Goal: Task Accomplishment & Management: Manage account settings

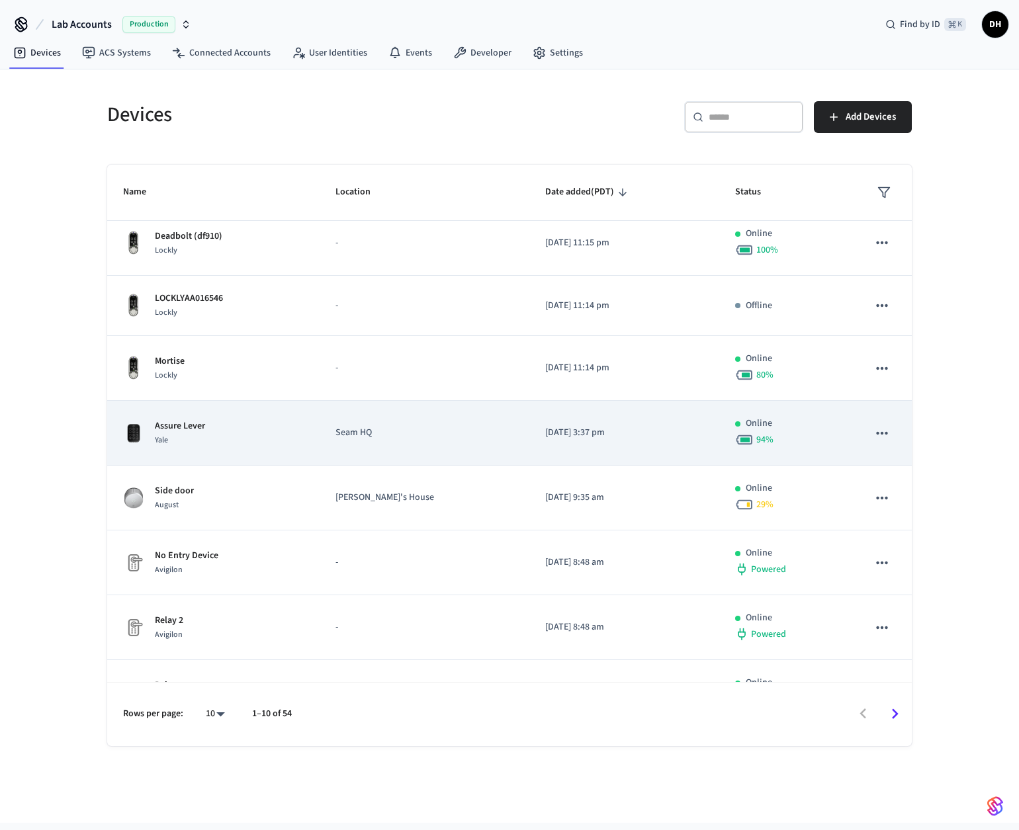
scroll to position [34, 0]
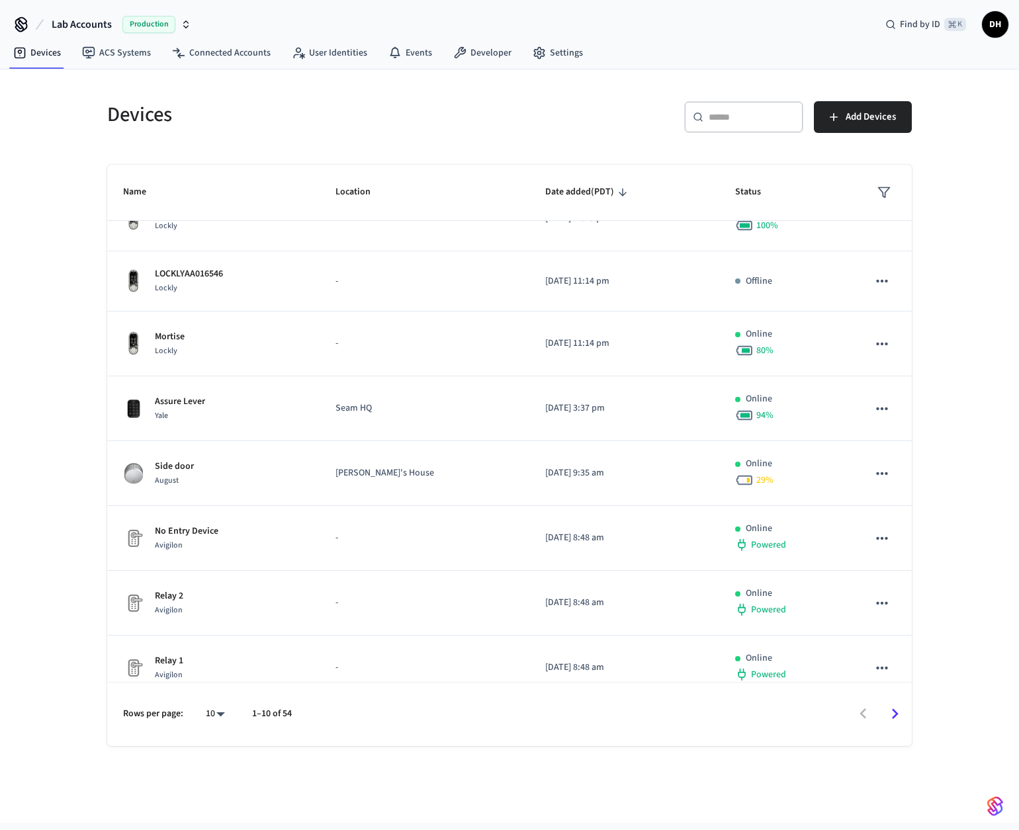
click at [759, 124] on div "​ ​" at bounding box center [743, 117] width 119 height 32
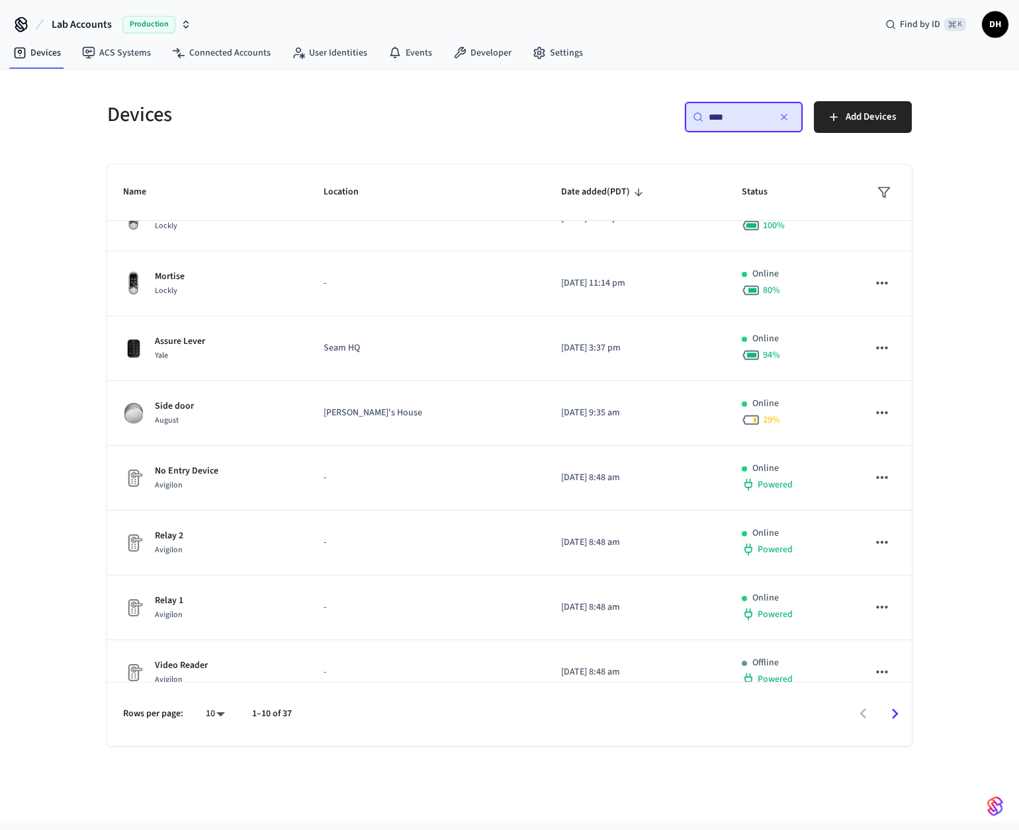
scroll to position [0, 0]
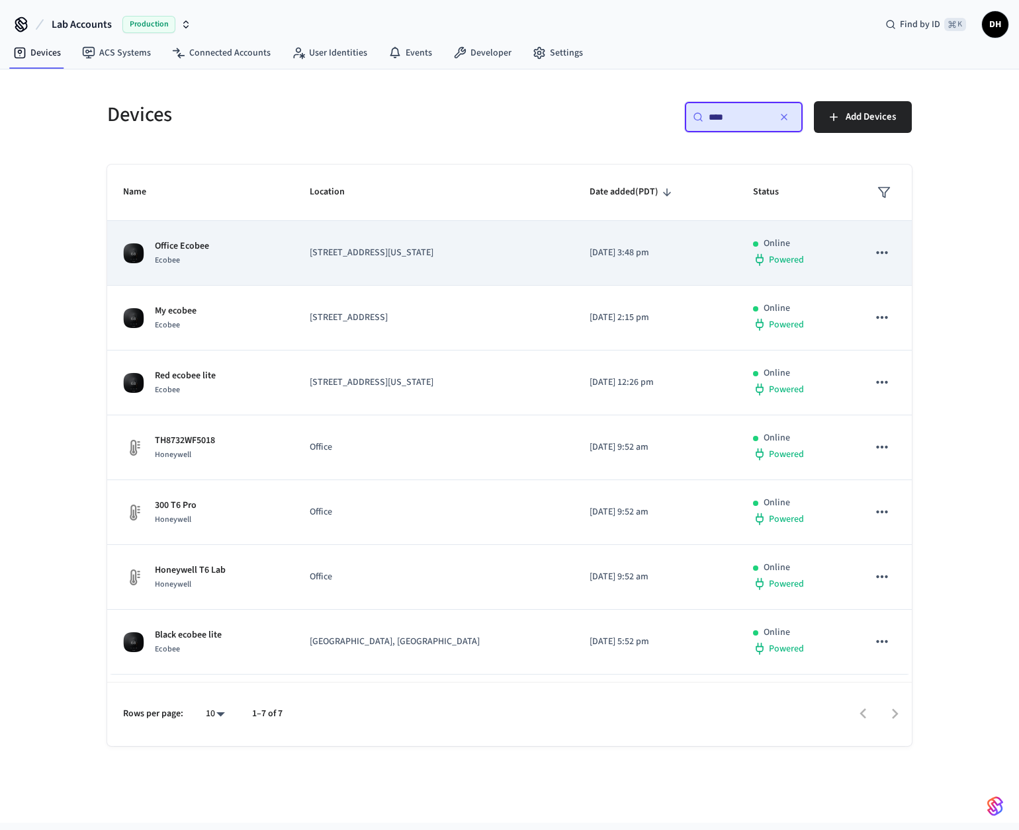
type input "****"
click at [157, 257] on span "Ecobee" at bounding box center [167, 260] width 25 height 11
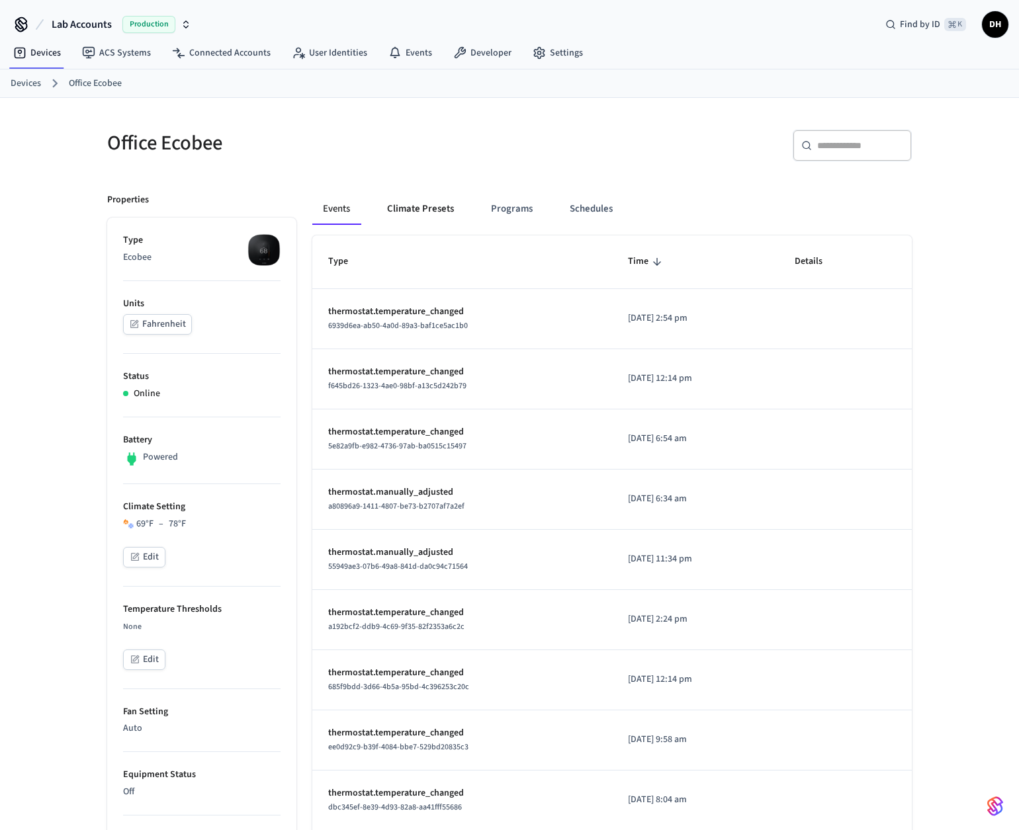
click at [409, 212] on button "Climate Presets" at bounding box center [420, 209] width 88 height 32
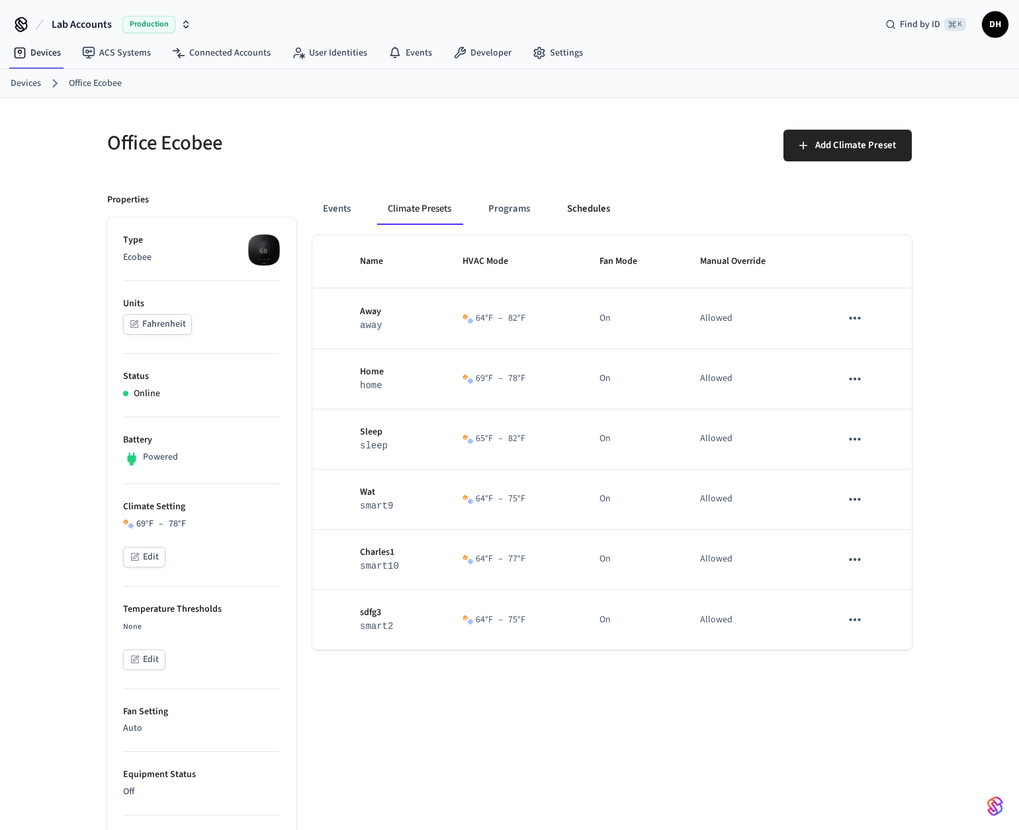
click at [598, 208] on button "Schedules" at bounding box center [588, 209] width 64 height 32
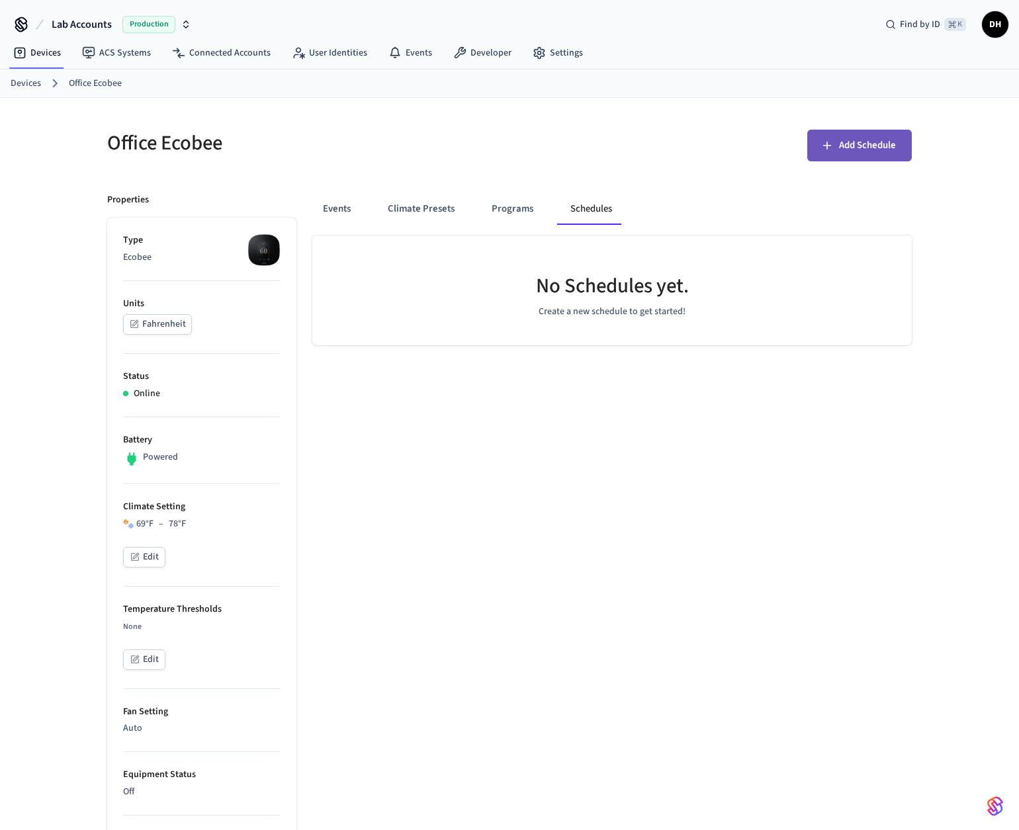
click at [879, 135] on button "Add Schedule" at bounding box center [859, 146] width 105 height 32
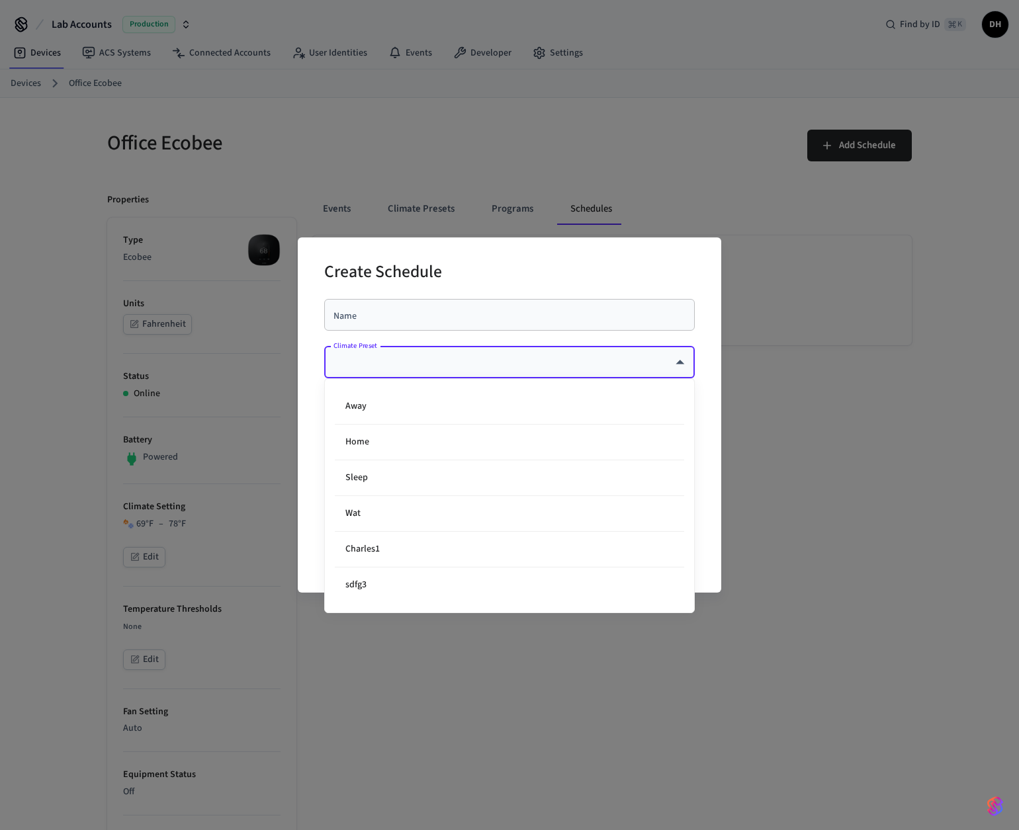
click at [474, 364] on body "**********" at bounding box center [509, 674] width 1019 height 1348
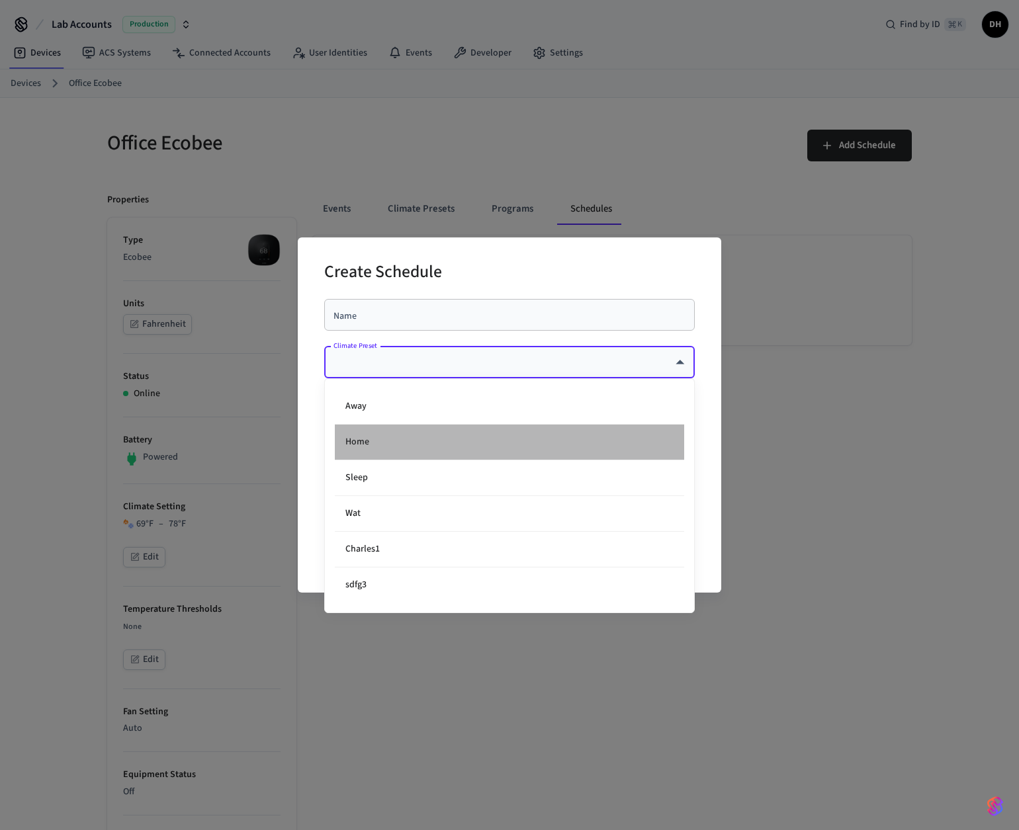
click at [418, 441] on li "Home" at bounding box center [509, 443] width 349 height 36
type input "****"
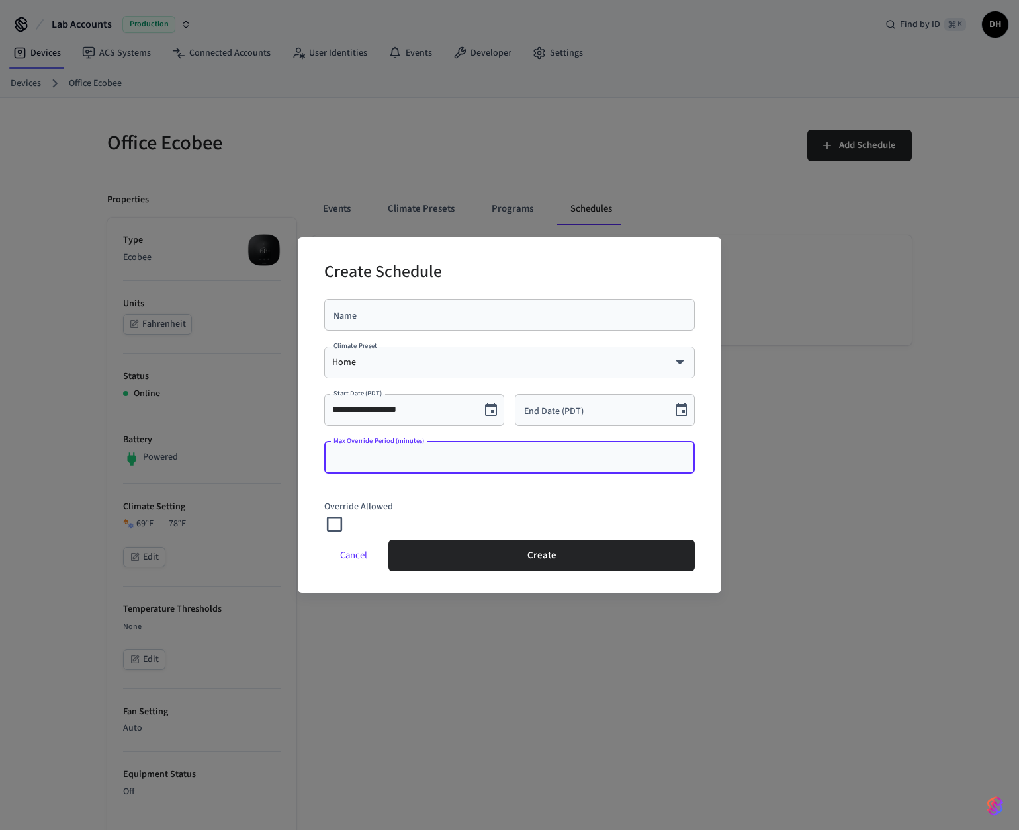
drag, startPoint x: 362, startPoint y: 457, endPoint x: 435, endPoint y: 459, distance: 72.8
click at [435, 459] on input "Max Override Period (minutes)" at bounding box center [509, 457] width 355 height 13
click at [447, 503] on p "Override Allowed" at bounding box center [509, 507] width 371 height 14
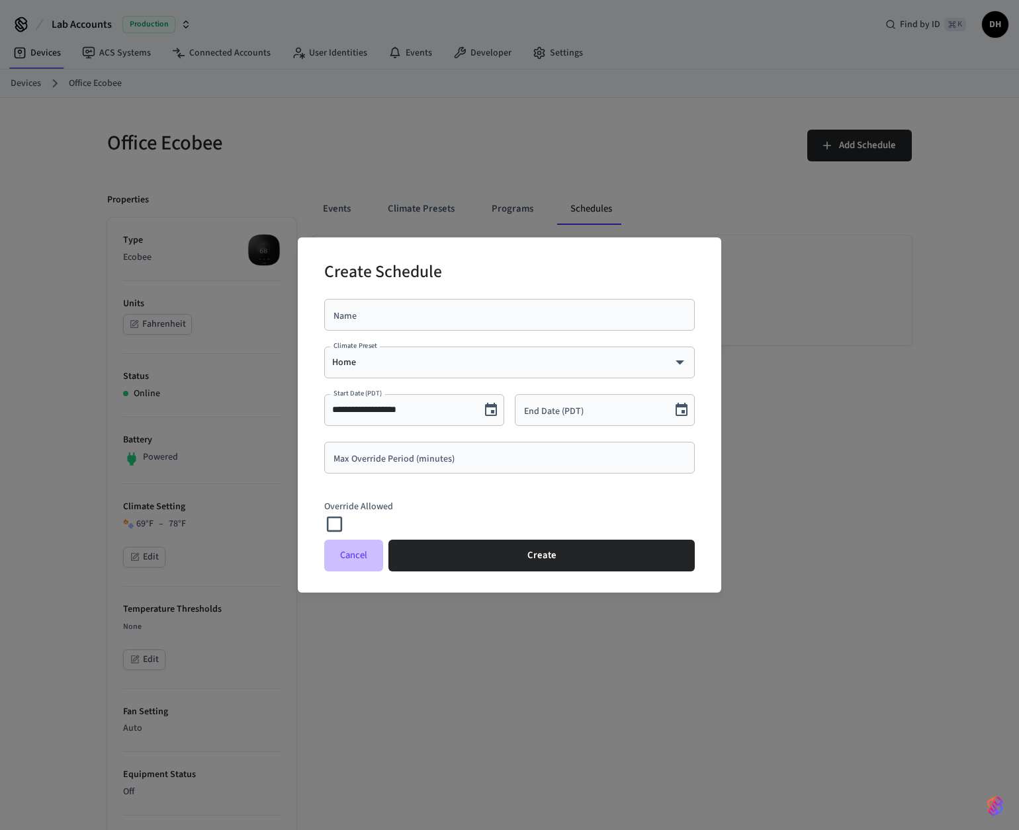
click at [343, 552] on button "Cancel" at bounding box center [353, 556] width 59 height 32
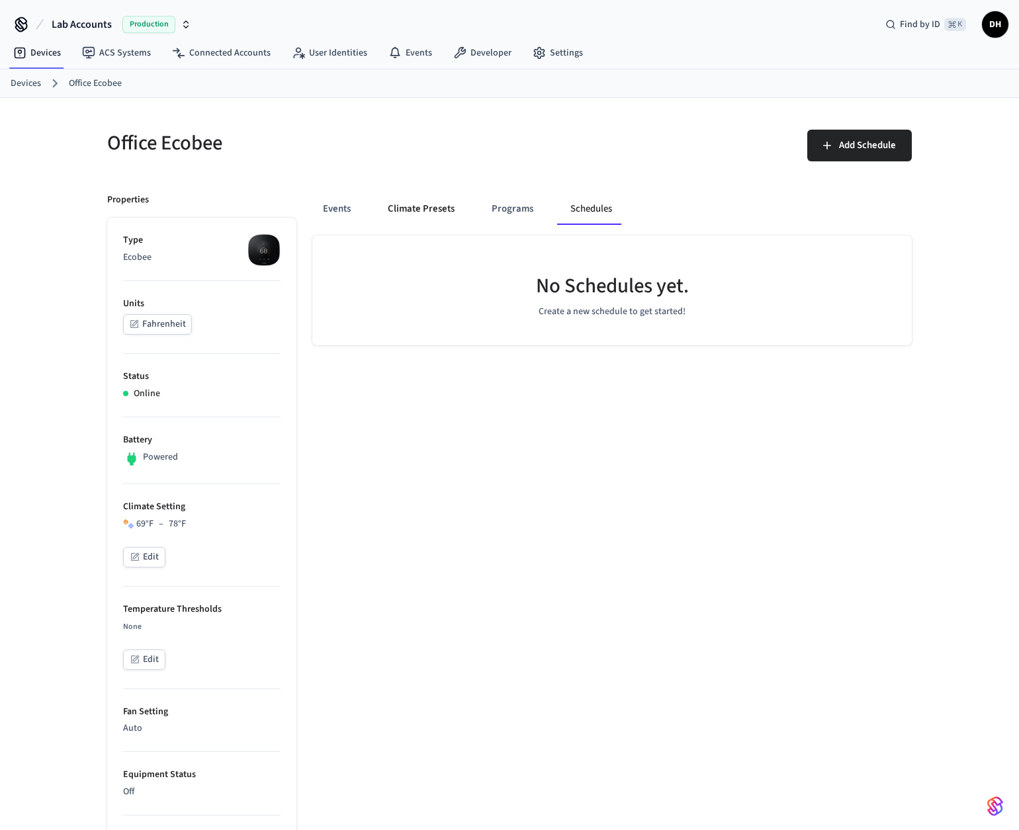
click at [423, 200] on button "Climate Presets" at bounding box center [421, 209] width 88 height 32
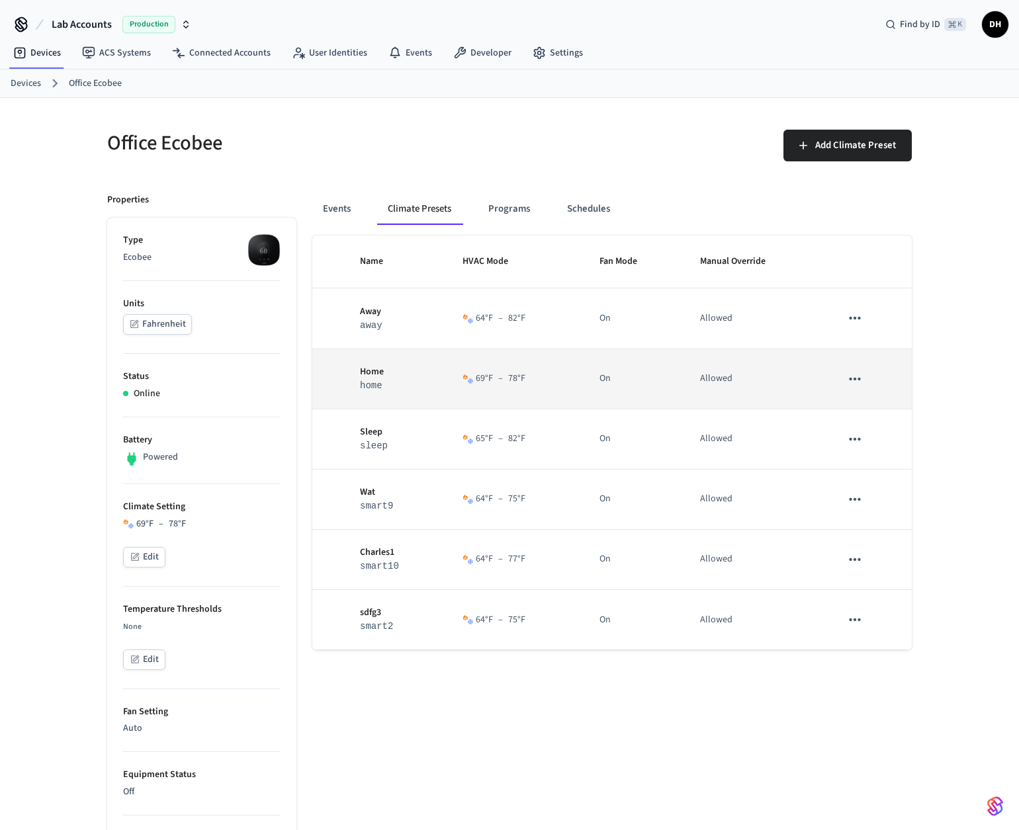
click at [851, 380] on icon "sticky table" at bounding box center [854, 379] width 17 height 17
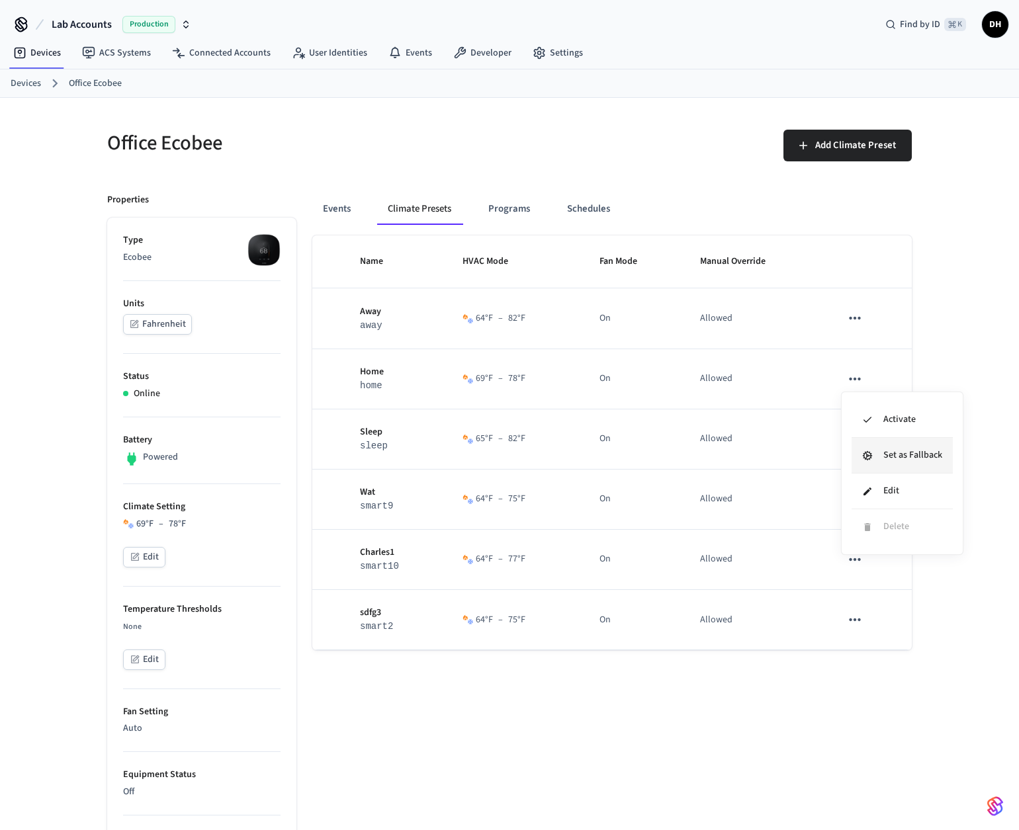
click at [873, 458] on li "Set as Fallback" at bounding box center [902, 456] width 101 height 36
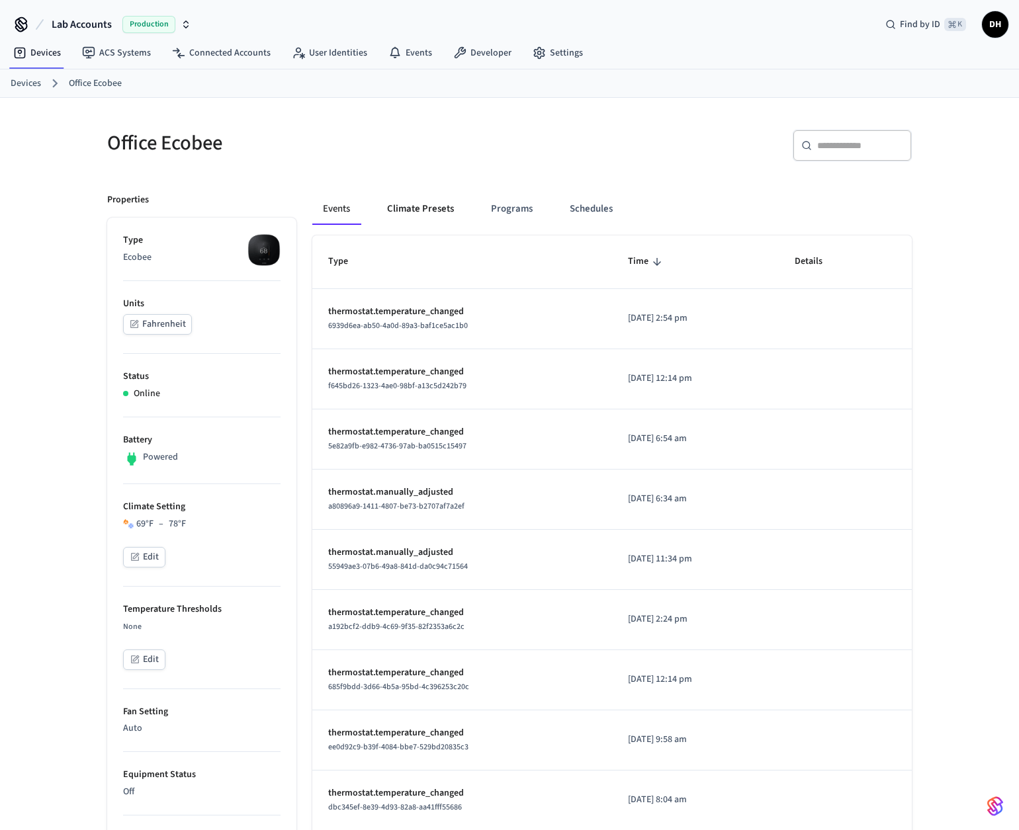
click at [429, 215] on button "Climate Presets" at bounding box center [420, 209] width 88 height 32
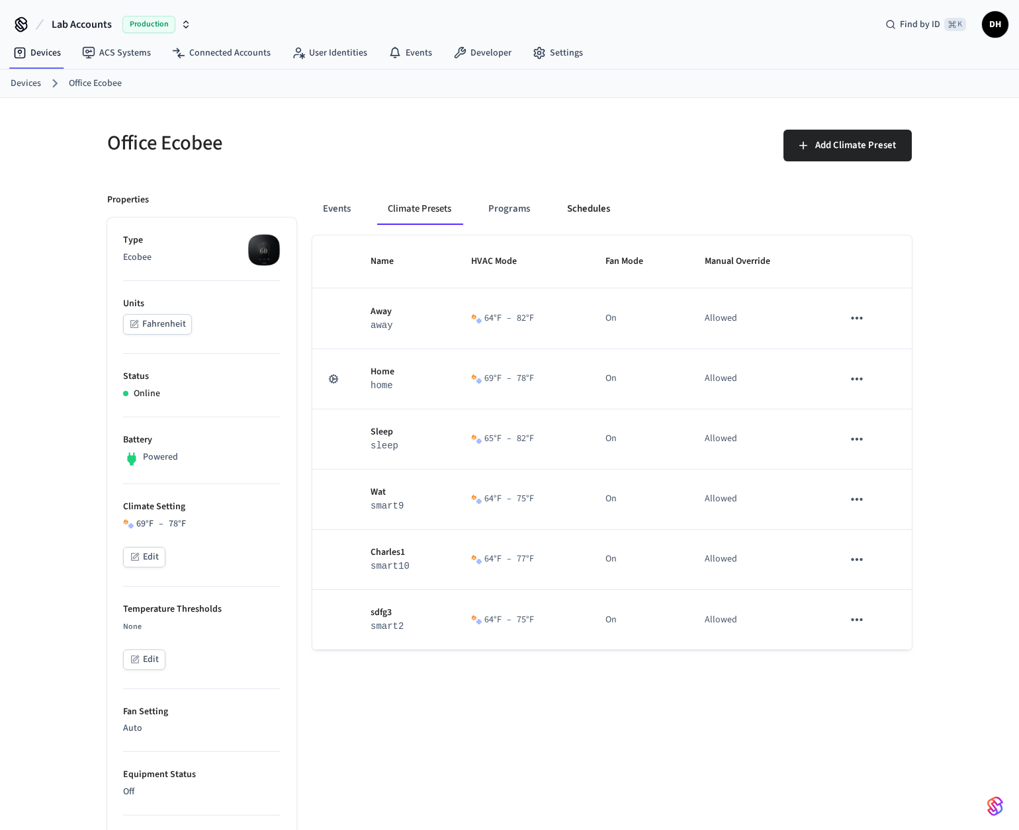
click at [585, 204] on button "Schedules" at bounding box center [588, 209] width 64 height 32
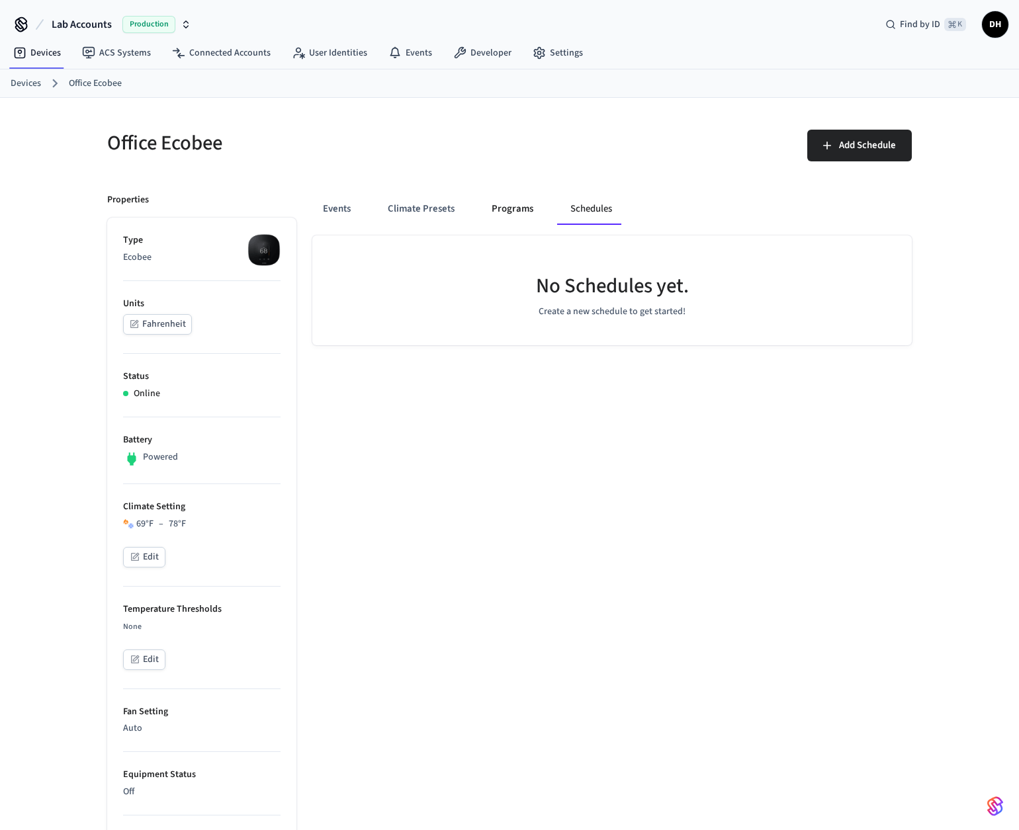
click at [503, 210] on button "Programs" at bounding box center [512, 209] width 63 height 32
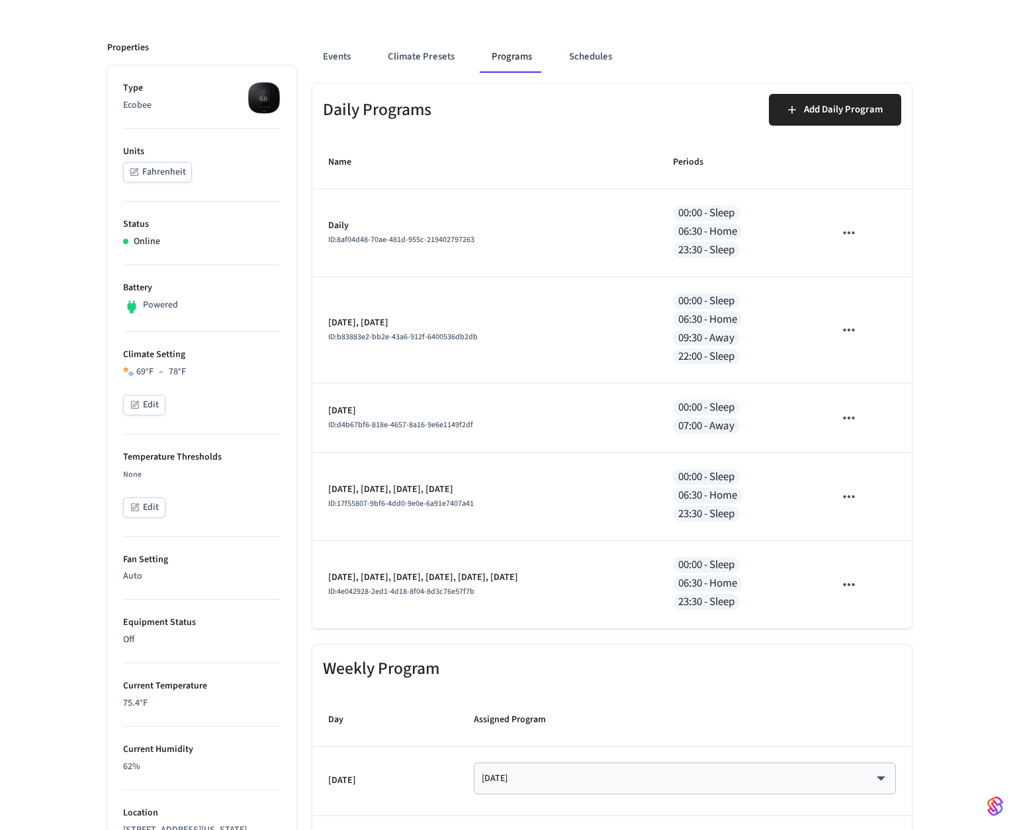
scroll to position [110, 0]
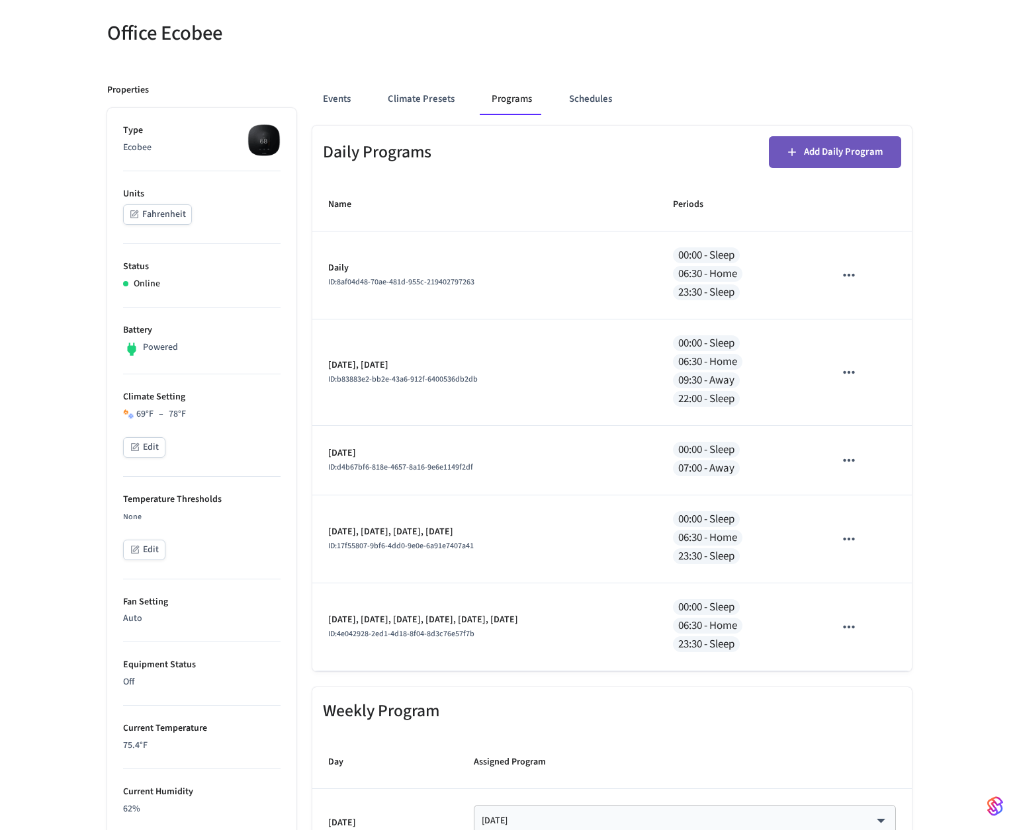
click at [838, 144] on button "Add Daily Program" at bounding box center [835, 152] width 132 height 32
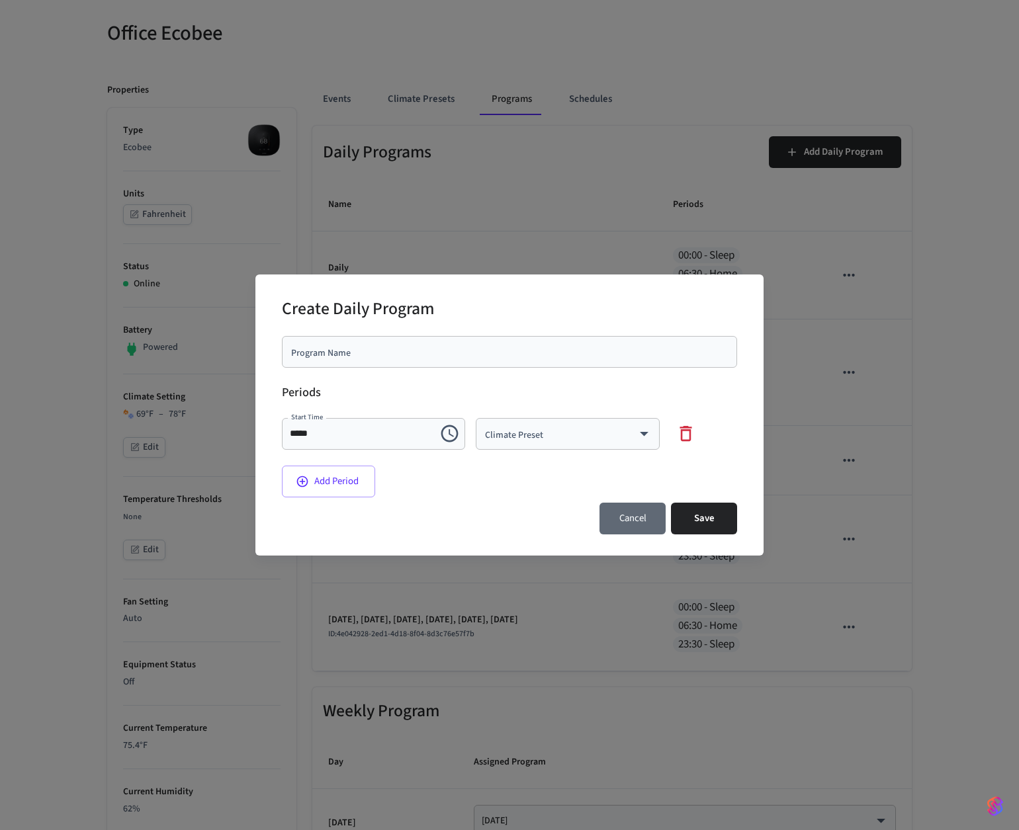
click at [628, 517] on button "Cancel" at bounding box center [632, 519] width 66 height 32
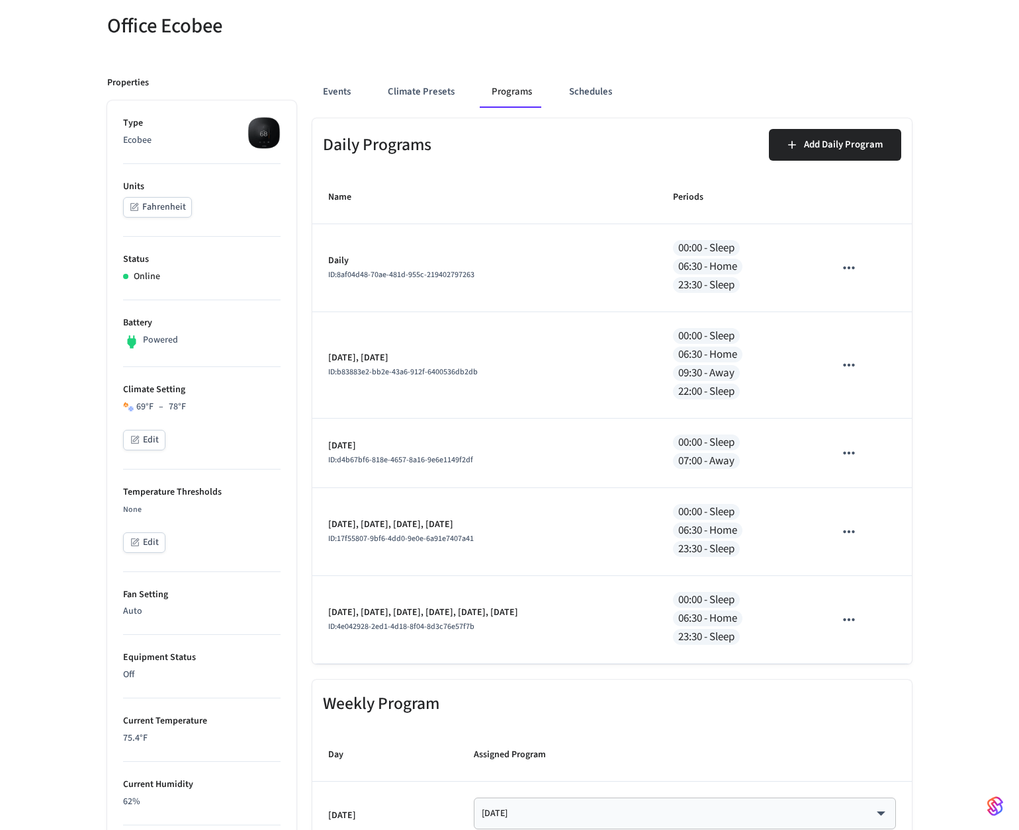
scroll to position [0, 0]
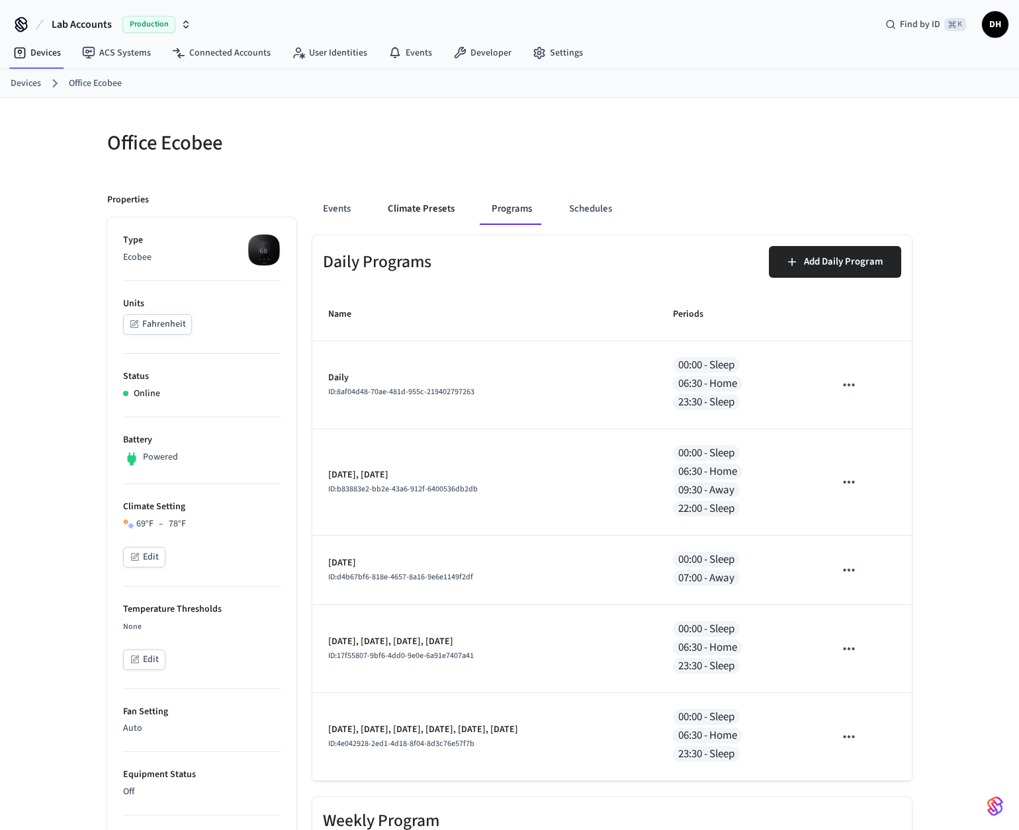
click at [405, 205] on button "Climate Presets" at bounding box center [421, 209] width 88 height 32
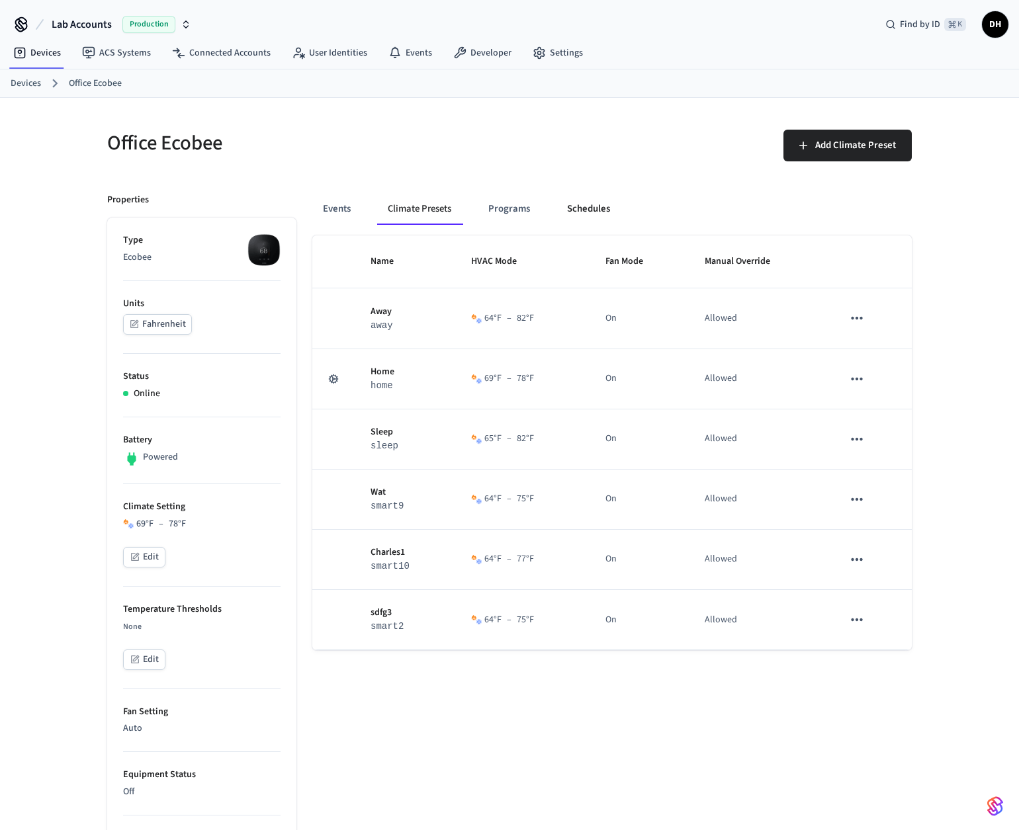
click at [587, 201] on button "Schedules" at bounding box center [588, 209] width 64 height 32
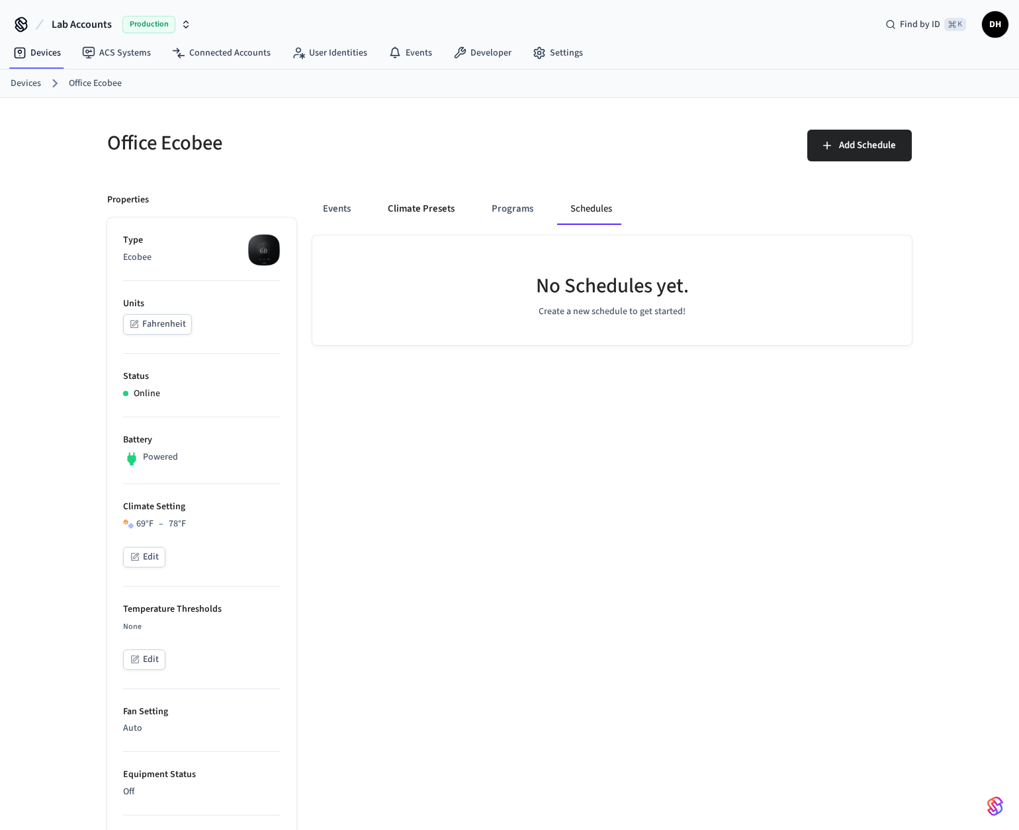
click at [418, 206] on button "Climate Presets" at bounding box center [421, 209] width 88 height 32
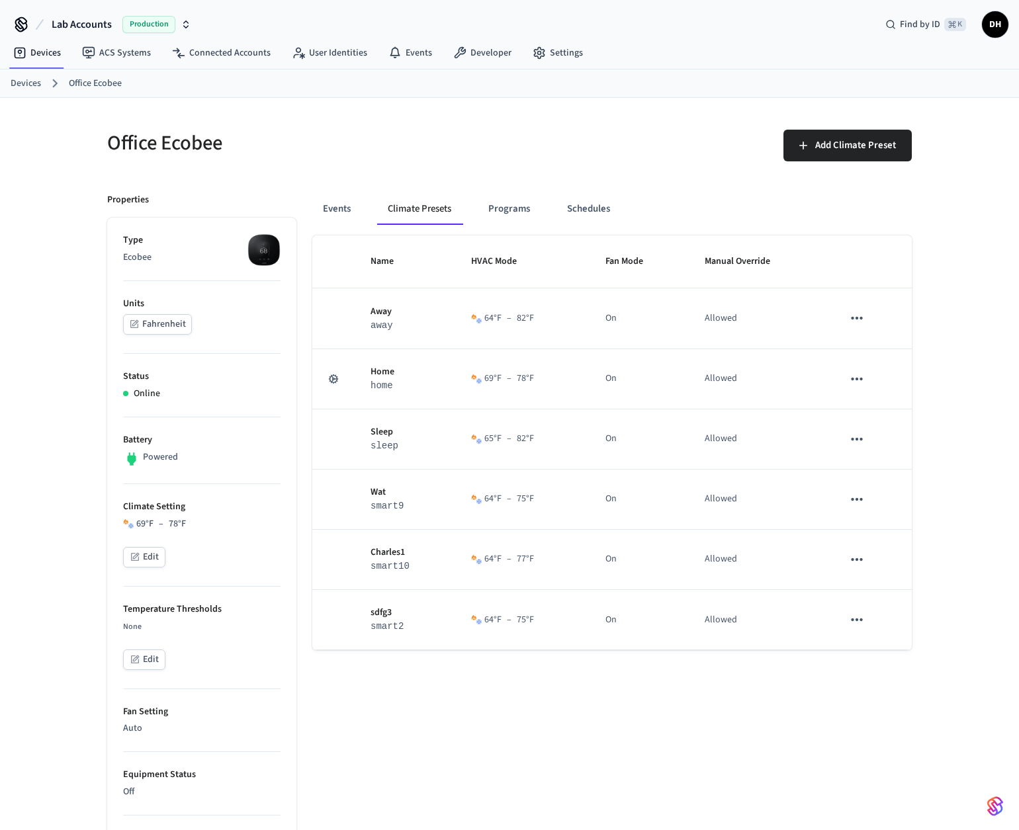
click at [464, 141] on h5 "Office Ecobee" at bounding box center [304, 143] width 394 height 27
